Goal: Task Accomplishment & Management: Manage account settings

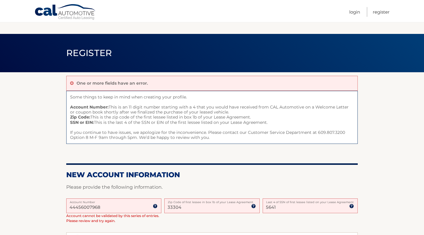
scroll to position [32, 0]
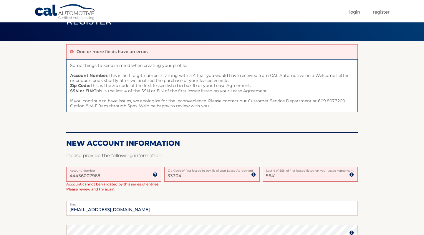
click at [281, 174] on input "5641" at bounding box center [310, 174] width 95 height 15
type input "5"
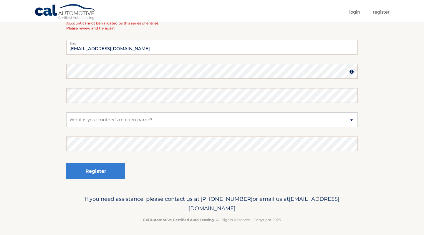
scroll to position [192, 0]
type input "3635"
click at [114, 175] on button "Register" at bounding box center [95, 171] width 59 height 16
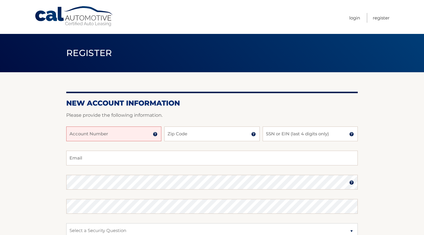
click at [103, 135] on input "Account Number" at bounding box center [113, 133] width 95 height 15
paste input "44456007968"
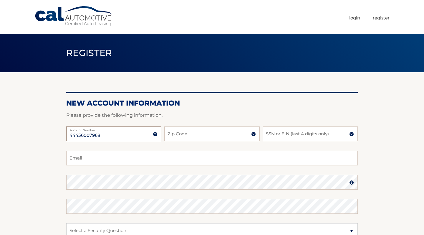
type input "44456007968"
type input "33304"
click at [272, 136] on input "SSN or EIN (last 4 digits only)" at bounding box center [310, 133] width 95 height 15
type input "3635"
type input "mmfernandamontoya@gmail.com"
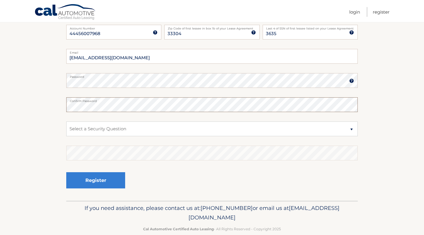
scroll to position [105, 0]
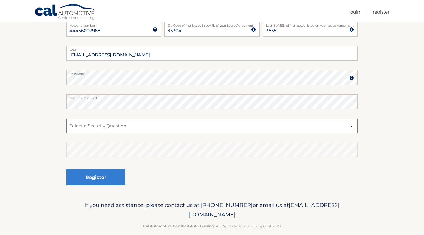
select select "2"
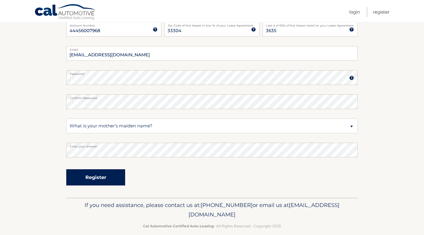
click at [98, 181] on button "Register" at bounding box center [95, 177] width 59 height 16
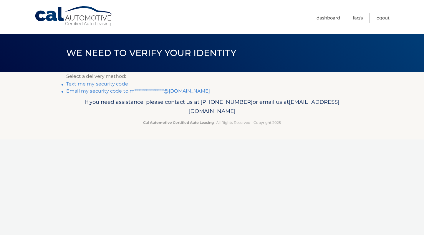
click at [105, 85] on link "Text me my security code" at bounding box center [97, 84] width 62 height 6
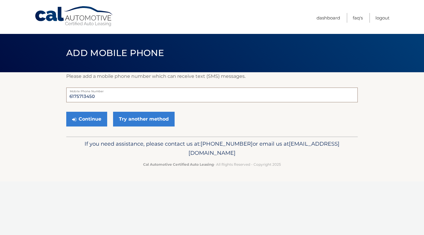
click at [106, 101] on input "6175713450" at bounding box center [212, 95] width 292 height 15
type input "6052691208"
click at [101, 123] on button "Continue" at bounding box center [86, 119] width 41 height 15
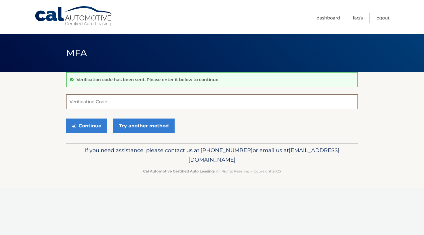
click at [106, 101] on input "Verification Code" at bounding box center [212, 101] width 292 height 15
type input "826056"
click at [95, 131] on button "Continue" at bounding box center [86, 125] width 41 height 15
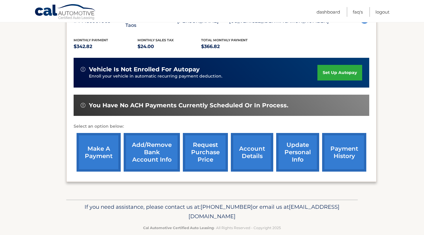
scroll to position [121, 0]
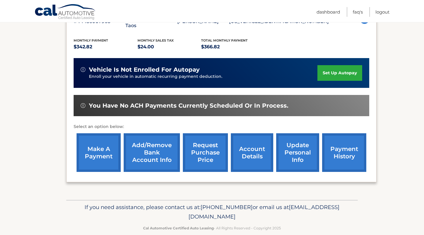
click at [108, 138] on link "make a payment" at bounding box center [99, 152] width 44 height 39
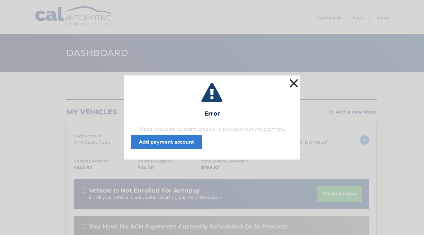
click at [294, 81] on button "×" at bounding box center [294, 83] width 12 height 12
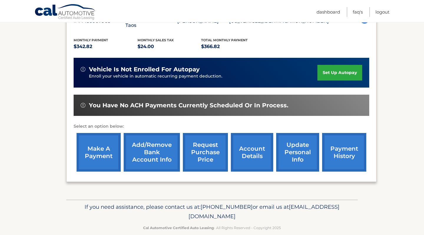
scroll to position [121, 0]
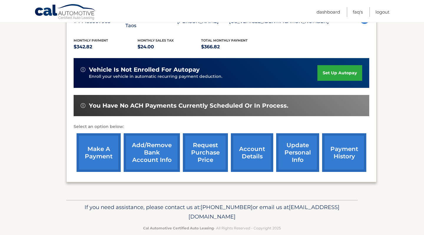
click at [107, 147] on link "make a payment" at bounding box center [99, 152] width 44 height 39
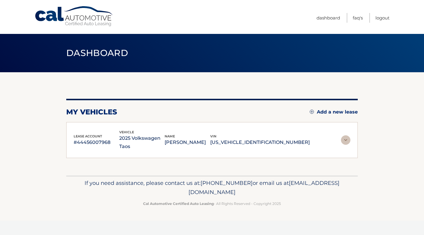
click at [353, 138] on div "lease account #44456007968 vehicle 2025 Volkswagen Taos name [PERSON_NAME] vin …" at bounding box center [212, 140] width 292 height 36
click at [348, 136] on img at bounding box center [345, 139] width 9 height 9
click at [347, 136] on img at bounding box center [345, 139] width 9 height 9
click at [105, 113] on h2 "my vehicles" at bounding box center [91, 112] width 51 height 9
click at [98, 54] on span "Dashboard" at bounding box center [97, 52] width 62 height 11
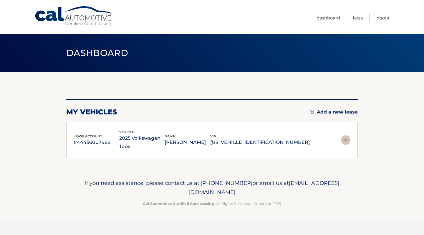
click at [92, 117] on div "You are registered for this site, but you haven't enrolled in online payments. …" at bounding box center [212, 128] width 292 height 59
click at [52, 15] on link "Cal Automotive" at bounding box center [74, 16] width 80 height 21
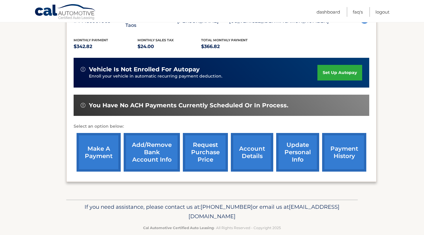
scroll to position [121, 0]
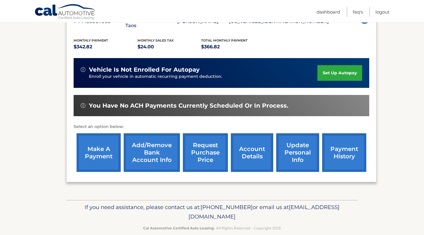
click at [102, 149] on link "make a payment" at bounding box center [99, 152] width 44 height 39
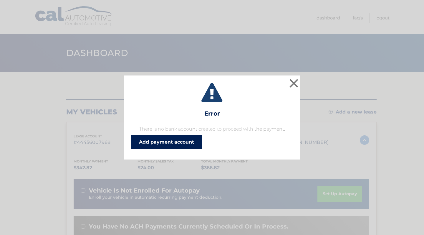
click at [162, 142] on link "Add payment account" at bounding box center [166, 142] width 71 height 14
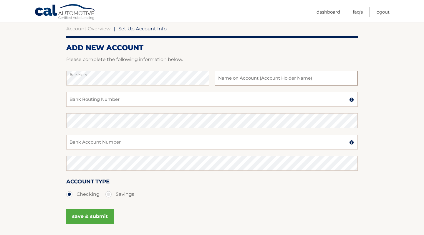
scroll to position [61, 0]
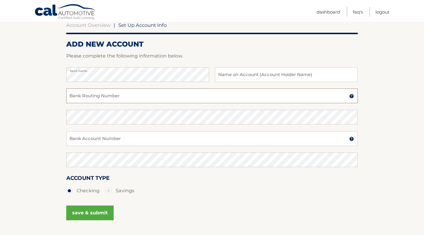
click at [85, 93] on input "Bank Routing Number" at bounding box center [212, 95] width 292 height 15
type input "091400046"
click at [89, 124] on div "Confirm Bank Routing Number" at bounding box center [212, 120] width 292 height 21
click at [101, 139] on input "Bank Account Number" at bounding box center [212, 138] width 292 height 15
type input "6556102892"
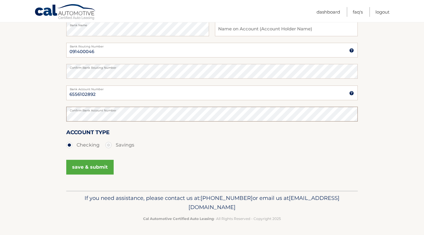
scroll to position [106, 0]
click at [95, 170] on button "save & submit" at bounding box center [89, 167] width 47 height 15
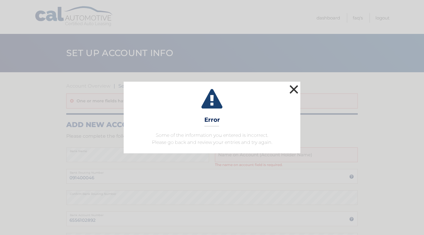
click at [292, 89] on button "×" at bounding box center [294, 89] width 12 height 12
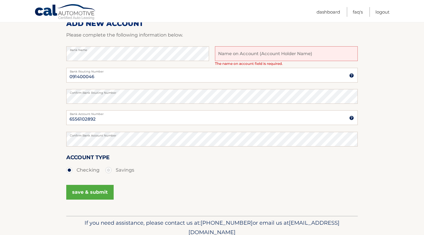
scroll to position [105, 0]
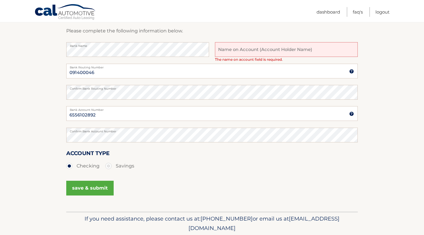
click at [239, 50] on input "text" at bounding box center [286, 49] width 143 height 15
type input "Fernanda Montoya"
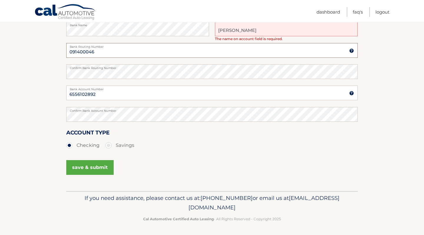
scroll to position [126, 0]
click at [92, 172] on button "save & submit" at bounding box center [89, 167] width 47 height 15
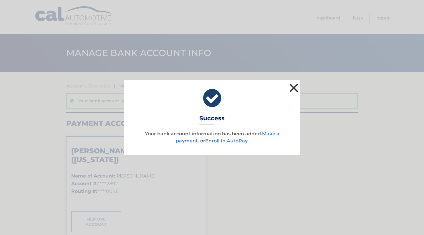
click at [295, 89] on button "×" at bounding box center [294, 88] width 12 height 12
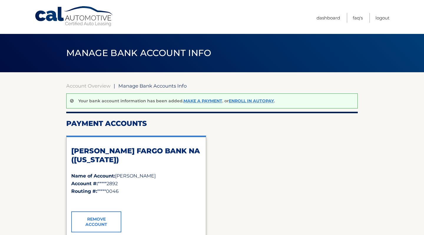
click at [52, 18] on link "Cal Automotive" at bounding box center [74, 16] width 80 height 21
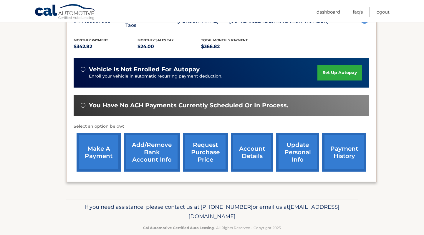
scroll to position [121, 0]
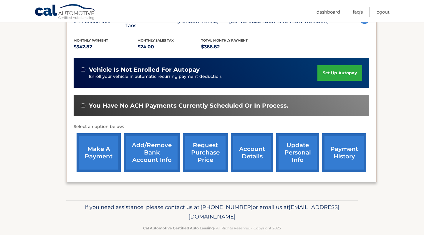
click at [103, 150] on link "make a payment" at bounding box center [99, 152] width 44 height 39
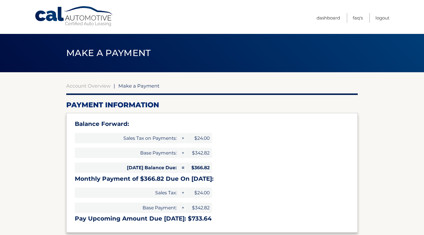
select select "N2VmNjI4ZmEtNmQyOS00MjIxLTkwMDgtNTFjNjkxZTk1ZDZi"
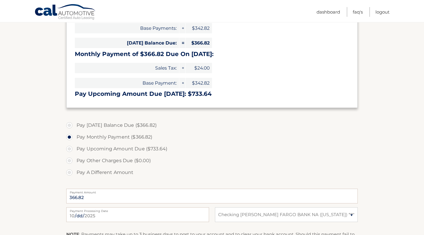
scroll to position [141, 0]
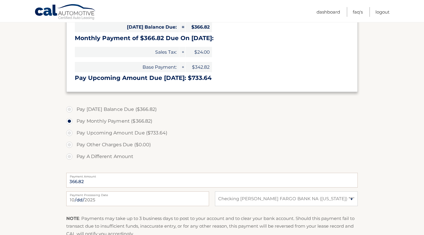
click at [70, 109] on label "Pay Today's Balance Due ($366.82)" at bounding box center [212, 109] width 292 height 12
click at [70, 109] on input "Pay Today's Balance Due ($366.82)" at bounding box center [72, 107] width 6 height 9
radio input "true"
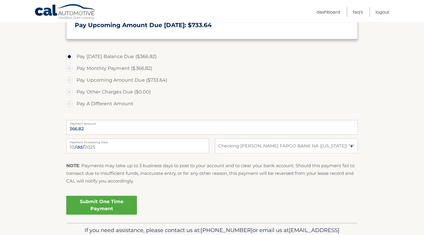
scroll to position [194, 0]
click at [38, 117] on section "Account Overview | Make a Payment Payment Information Balance Forward: Sales Ta…" at bounding box center [212, 51] width 424 height 344
click at [92, 207] on link "Submit One Time Payment" at bounding box center [101, 204] width 71 height 19
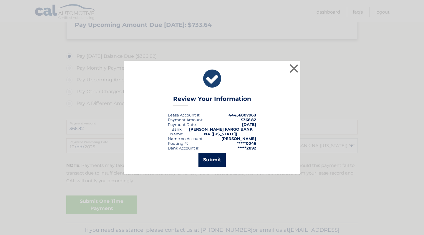
click at [214, 161] on button "Submit" at bounding box center [212, 160] width 27 height 14
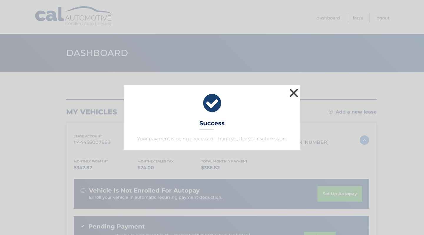
click at [295, 93] on button "×" at bounding box center [294, 93] width 12 height 12
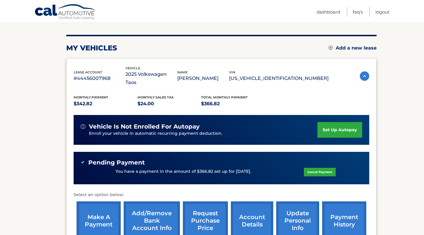
scroll to position [64, 0]
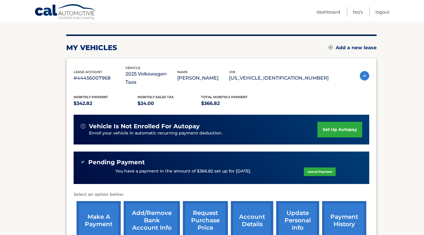
click at [332, 123] on link "set up autopay" at bounding box center [340, 130] width 45 height 16
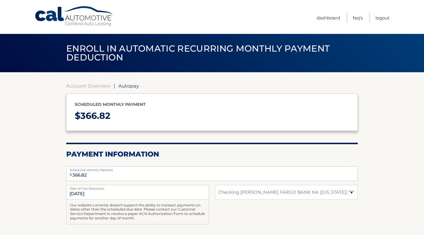
select select "N2VmNjI4ZmEtNmQyOS00MjIxLTkwMDgtNTFjNjkxZTk1ZDZi"
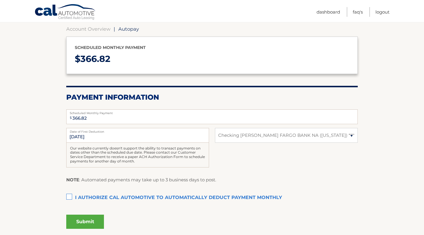
scroll to position [58, 0]
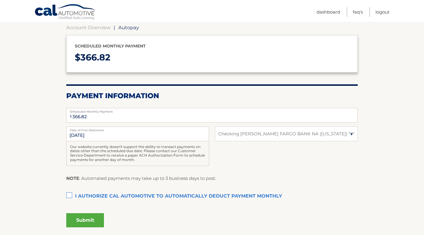
click at [69, 194] on label "I authorize cal automotive to automatically deduct payment monthly This checkbo…" at bounding box center [212, 196] width 292 height 12
click at [0, 0] on input "I authorize cal automotive to automatically deduct payment monthly This checkbo…" at bounding box center [0, 0] width 0 height 0
click at [87, 219] on button "Submit" at bounding box center [85, 220] width 38 height 14
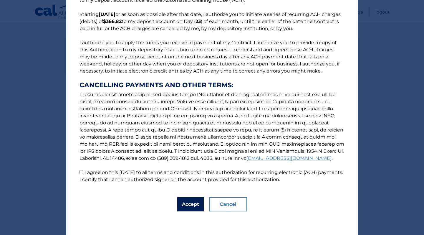
scroll to position [44, 0]
click at [191, 205] on button "Accept" at bounding box center [190, 204] width 27 height 14
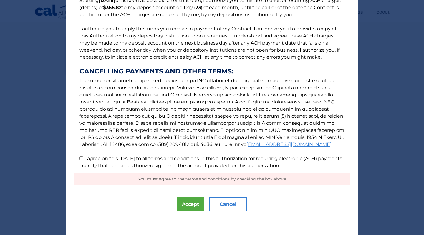
scroll to position [57, 0]
click at [162, 164] on label "I agree on this [DATE] to all terms and conditions in this authorization for re…" at bounding box center [212, 162] width 264 height 13
click at [83, 160] on input "I agree on this [DATE] to all terms and conditions in this authorization for re…" at bounding box center [82, 158] width 4 height 4
checkbox input "true"
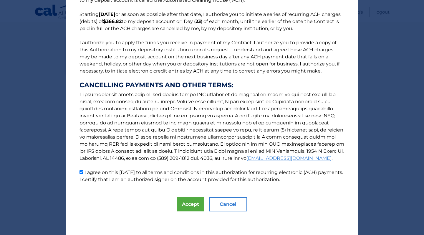
scroll to position [44, 0]
click at [187, 208] on button "Accept" at bounding box center [190, 204] width 27 height 14
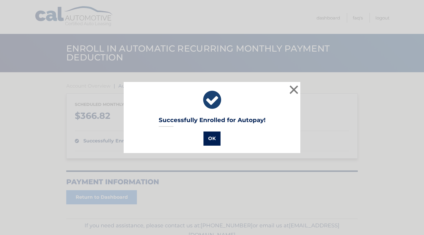
click at [216, 137] on button "OK" at bounding box center [212, 138] width 17 height 14
